Goal: Check status

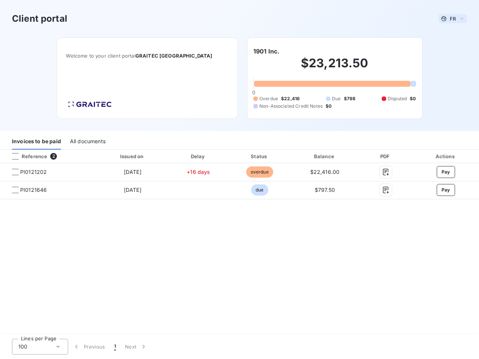
click at [453, 19] on span "FR" at bounding box center [453, 19] width 6 height 6
click at [266, 51] on h6 "1901 Inc." at bounding box center [266, 51] width 26 height 9
click at [36, 142] on div "Invoices to be paid" at bounding box center [36, 142] width 49 height 16
click at [87, 142] on div "All documents" at bounding box center [88, 142] width 36 height 16
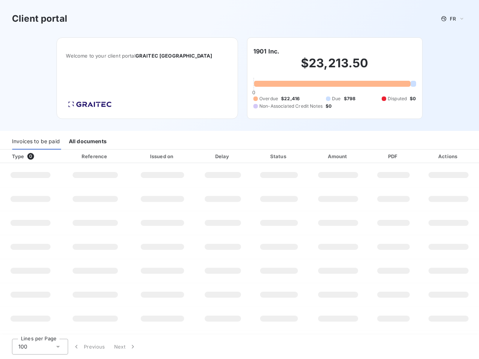
click at [48, 156] on div at bounding box center [45, 156] width 7 height 7
click at [15, 156] on div "Type 0" at bounding box center [33, 156] width 52 height 7
click at [132, 156] on div "Issued on" at bounding box center [162, 156] width 63 height 7
click at [198, 156] on div "Delay" at bounding box center [223, 156] width 52 height 7
click at [259, 156] on div "Status" at bounding box center [279, 156] width 54 height 7
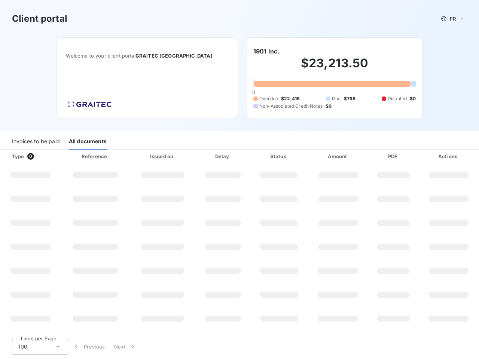
click at [325, 156] on div "Amount" at bounding box center [338, 156] width 58 height 7
